Goal: Use online tool/utility: Utilize a website feature to perform a specific function

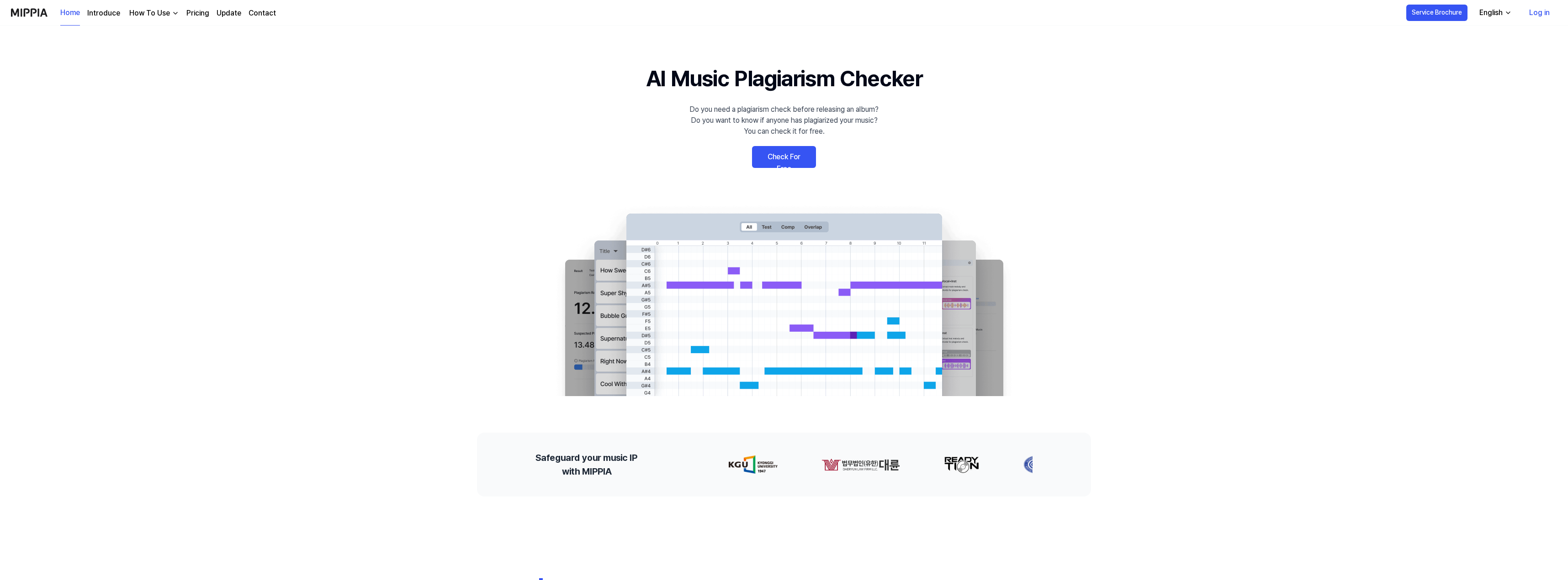
click at [778, 158] on link "Check For Free" at bounding box center [784, 157] width 64 height 22
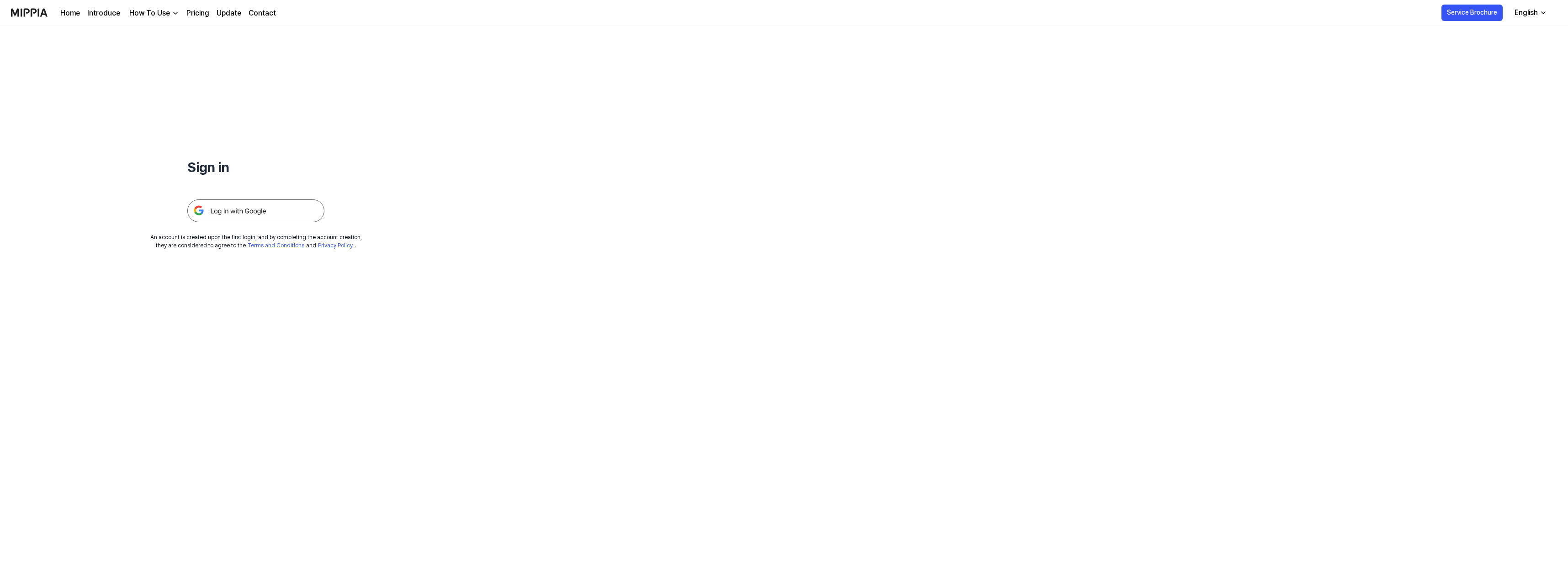
click at [260, 210] on img at bounding box center [255, 211] width 137 height 23
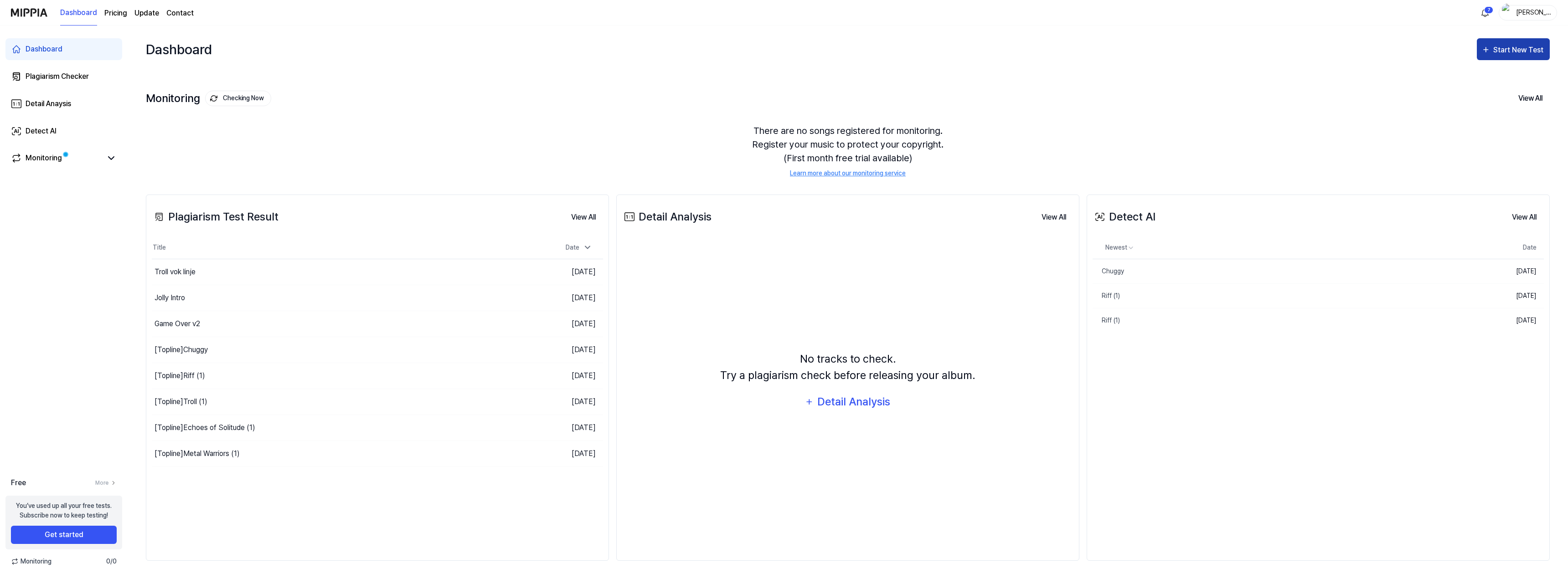
click at [1513, 51] on div "Start New Test" at bounding box center [1520, 50] width 52 height 12
click at [1483, 79] on div "Plagiarism test" at bounding box center [1502, 78] width 79 height 12
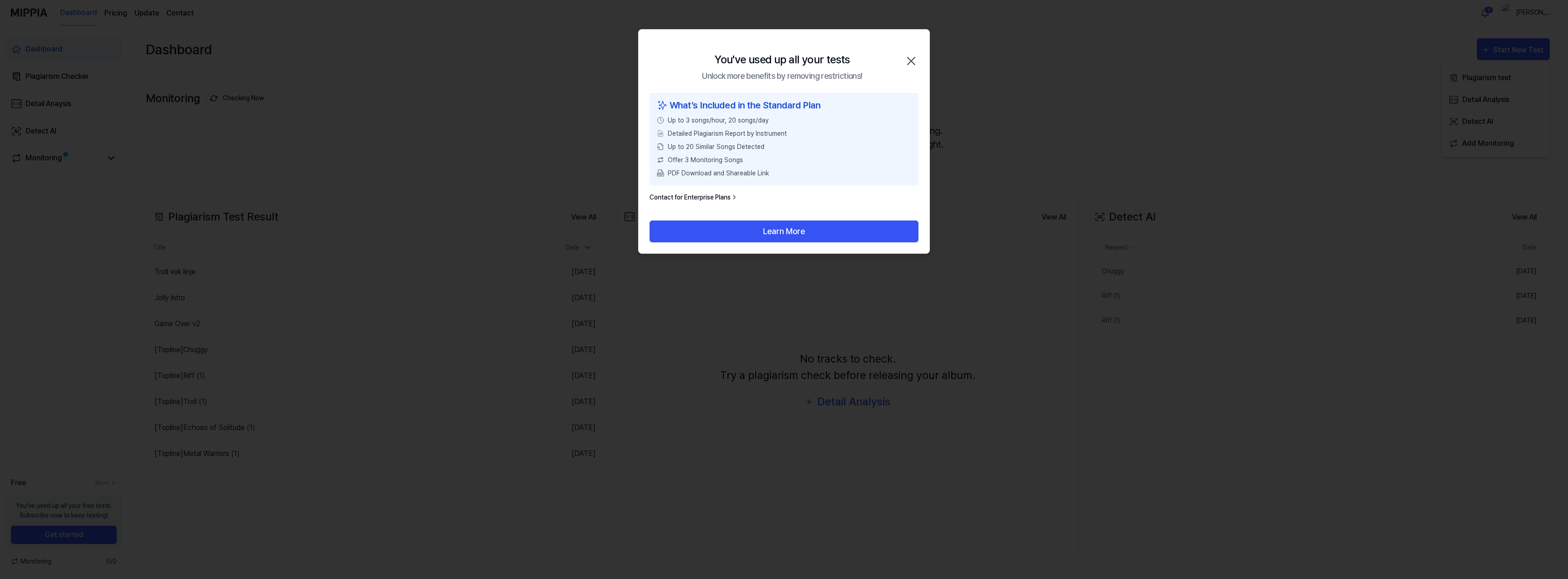
click at [911, 59] on icon "button" at bounding box center [911, 61] width 15 height 15
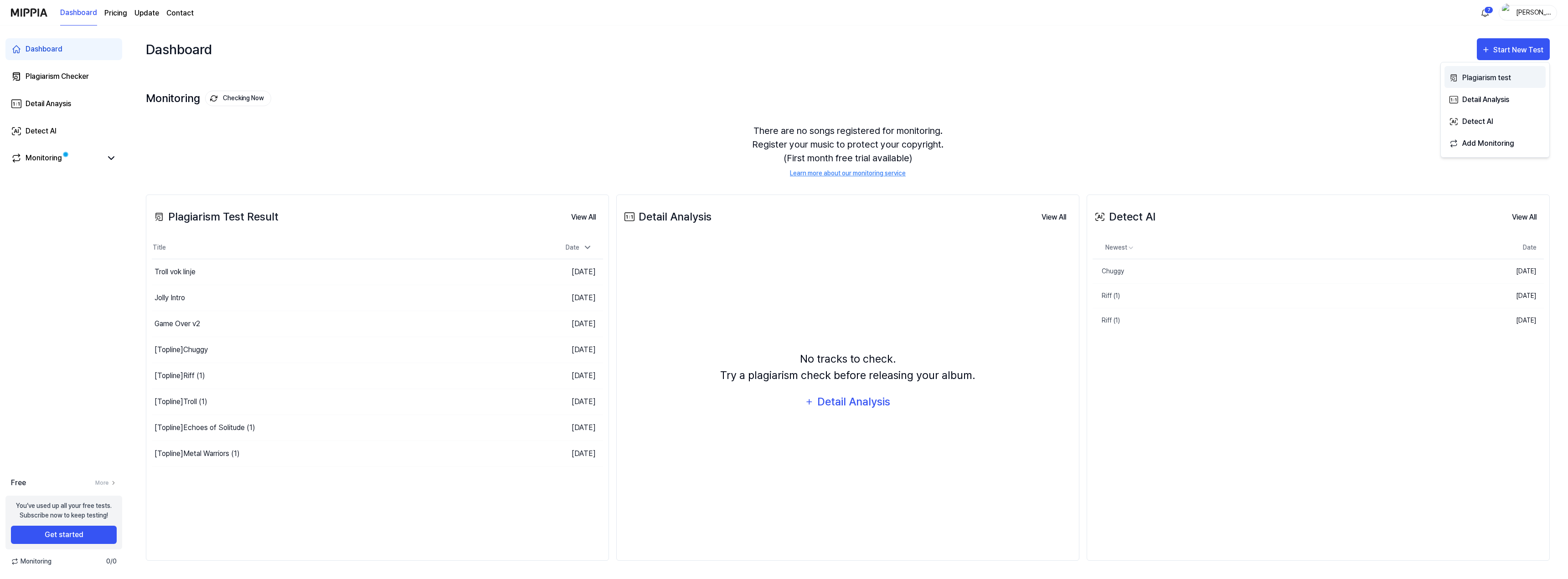
click at [1494, 79] on div "Plagiarism test" at bounding box center [1502, 78] width 79 height 12
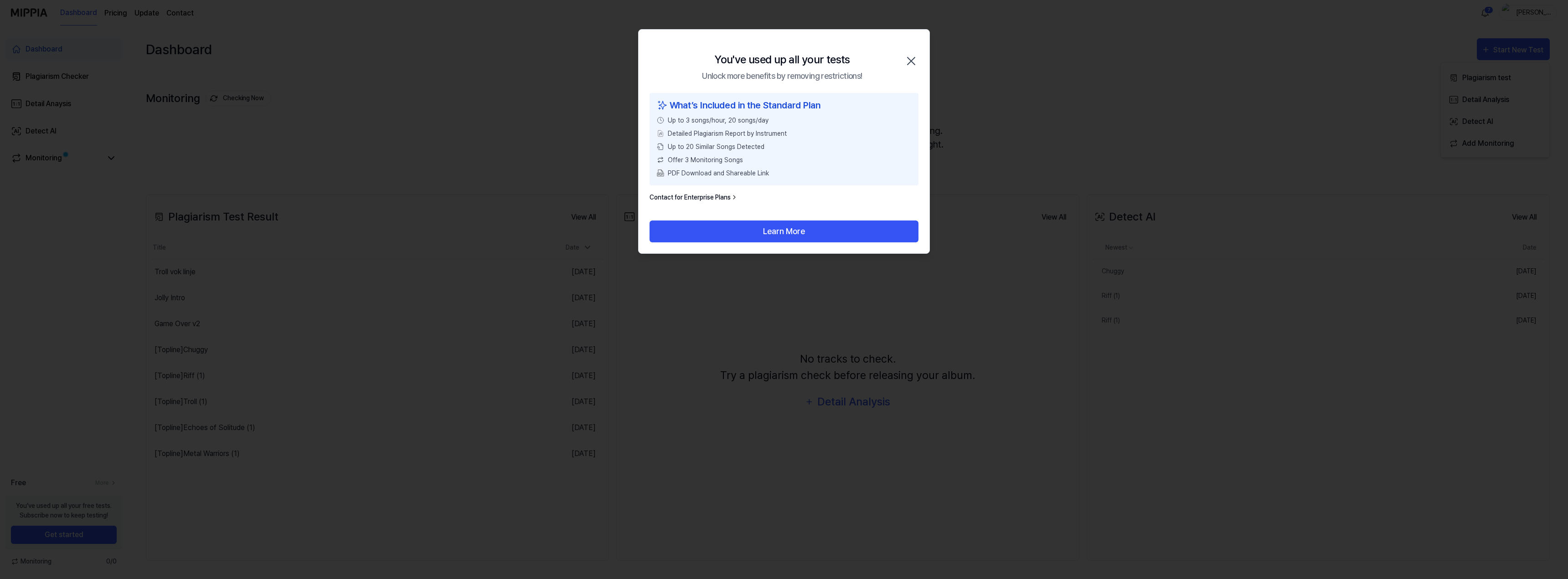
click at [706, 198] on link "Contact for Enterprise Plans" at bounding box center [693, 198] width 88 height 10
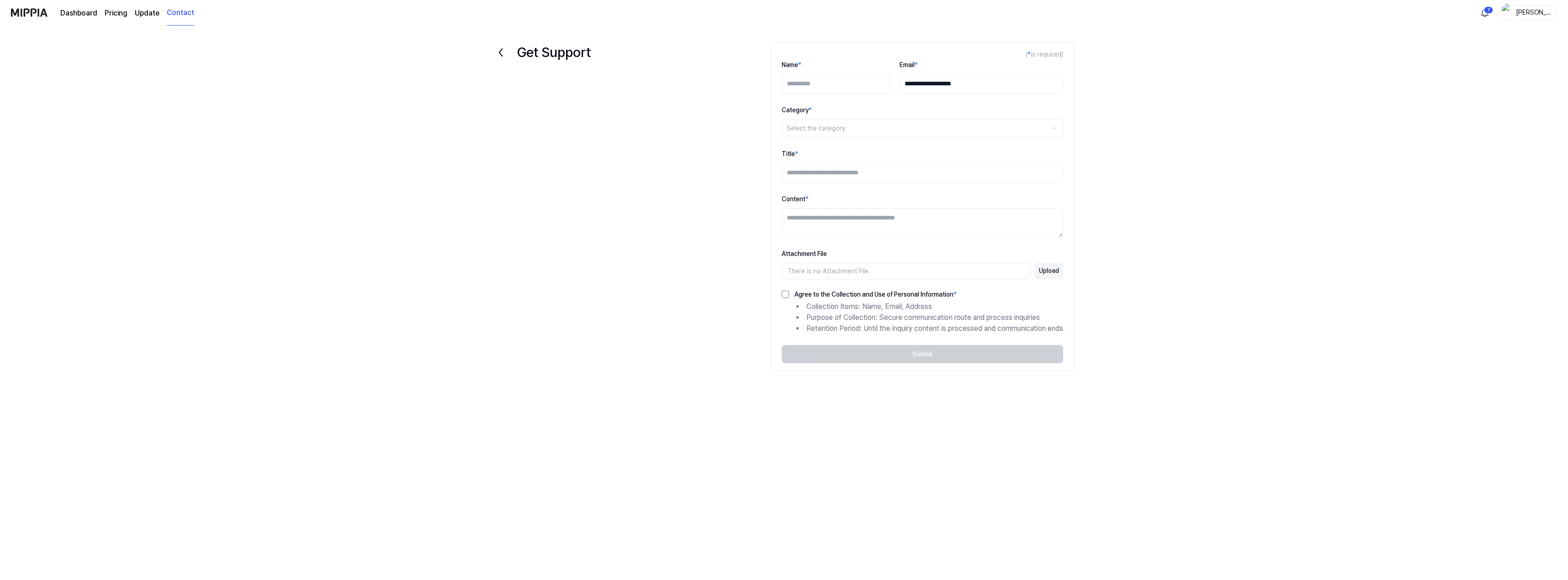
click at [146, 11] on link "Update" at bounding box center [147, 12] width 25 height 11
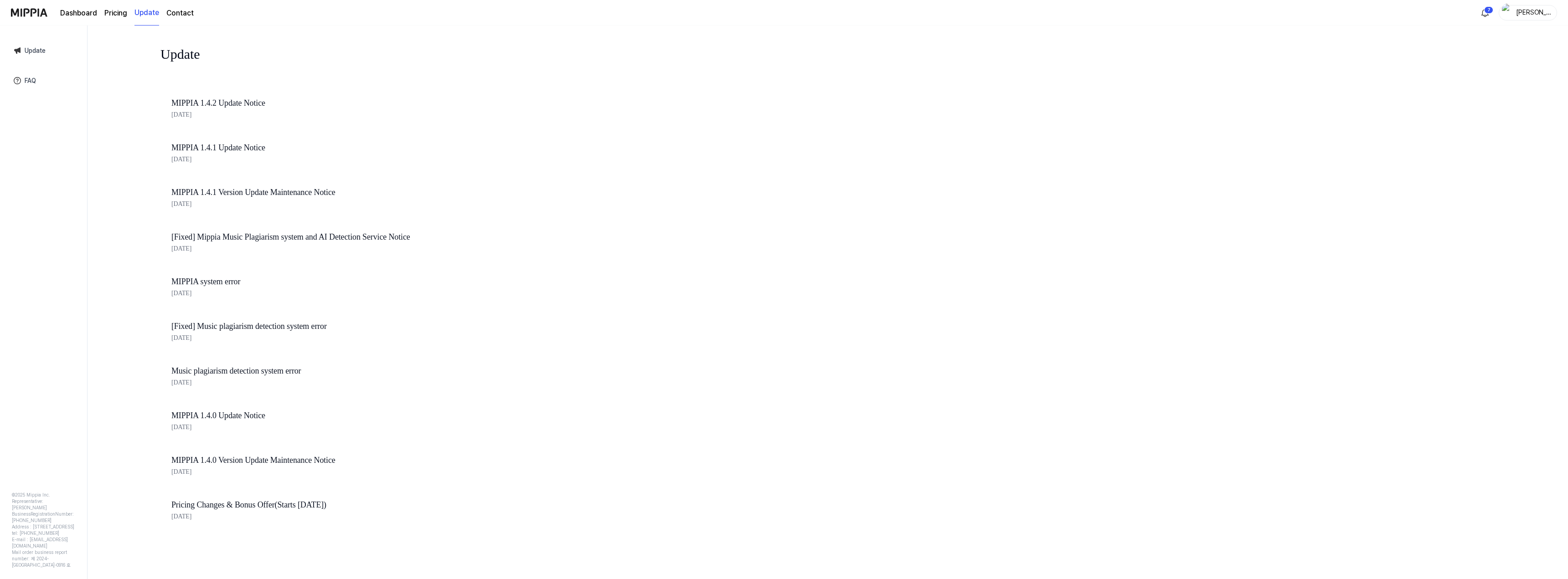
click at [120, 11] on page\) "Pricing" at bounding box center [116, 12] width 23 height 11
